Goal: Information Seeking & Learning: Learn about a topic

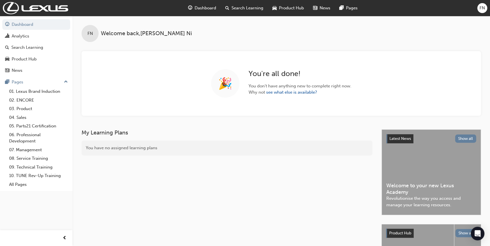
click at [482, 6] on span "FN" at bounding box center [482, 8] width 5 height 7
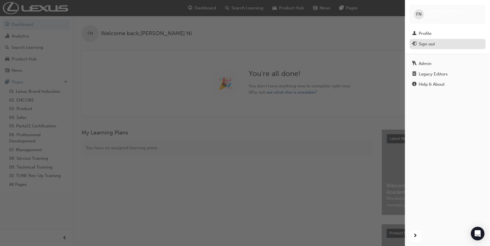
click at [431, 44] on div "Sign out" at bounding box center [427, 44] width 16 height 7
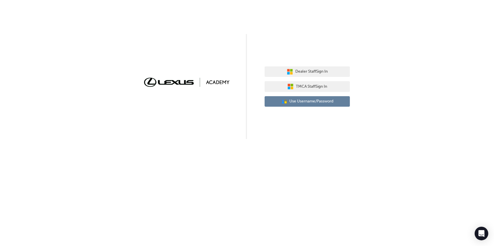
click at [296, 105] on button "User Authentication Icon - Blue Person, Gold Lock Use Username/Password" at bounding box center [307, 101] width 85 height 11
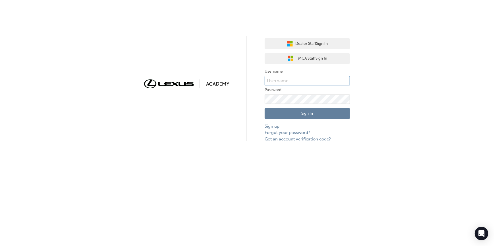
click at [281, 82] on input "text" at bounding box center [307, 81] width 85 height 10
click at [302, 79] on input "test.manager" at bounding box center [307, 81] width 85 height 10
drag, startPoint x: 305, startPoint y: 79, endPoint x: 255, endPoint y: 72, distance: 50.3
click at [255, 72] on div "Dealer Staff Sign In TMCA Staff Sign In Username test.manager Password Sign In …" at bounding box center [247, 71] width 494 height 142
type input "test"
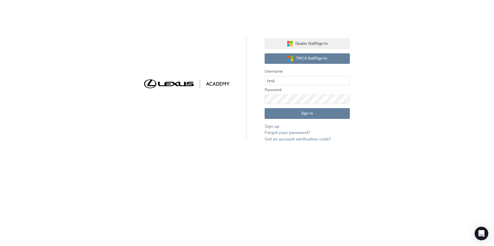
click at [308, 59] on span "TMCA Staff Sign In" at bounding box center [311, 58] width 31 height 7
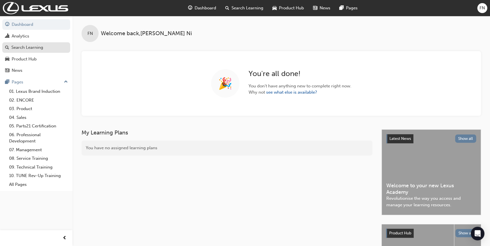
click at [30, 45] on div "Search Learning" at bounding box center [27, 47] width 32 height 7
